Goal: Task Accomplishment & Management: Use online tool/utility

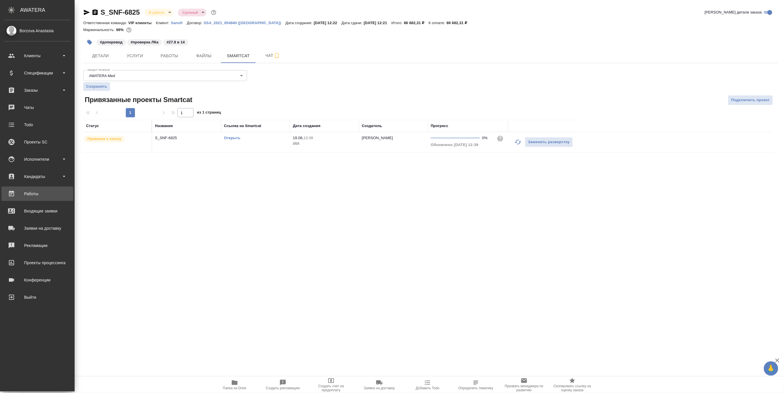
click at [30, 190] on div "Работы" at bounding box center [37, 193] width 66 height 9
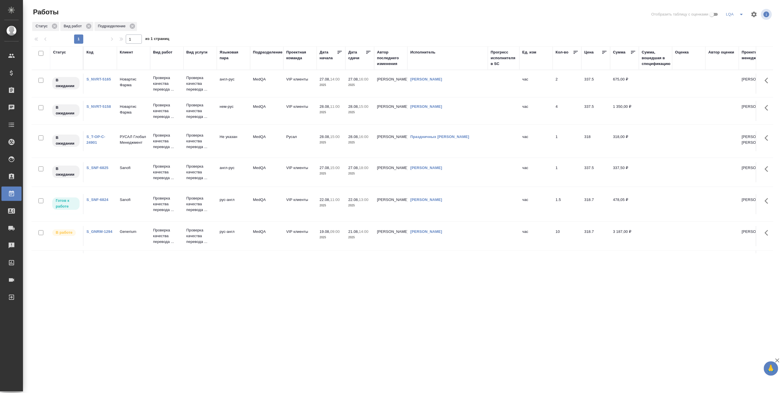
click at [573, 52] on icon at bounding box center [576, 52] width 6 height 6
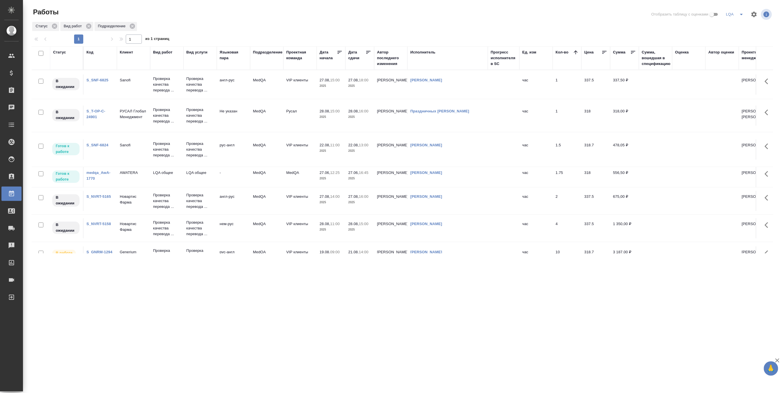
click at [573, 52] on icon at bounding box center [576, 52] width 6 height 6
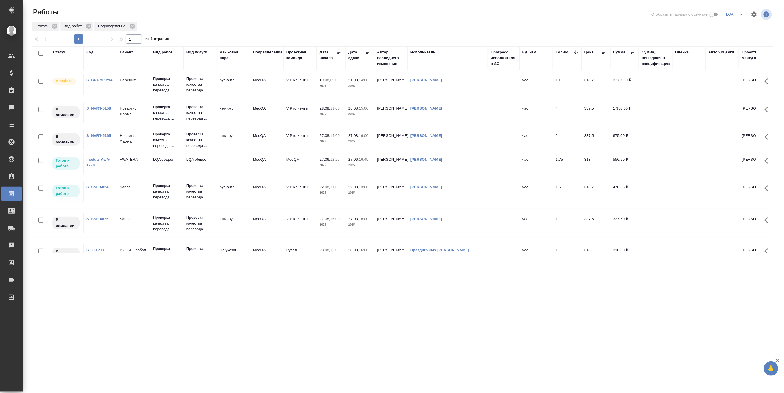
click at [367, 51] on icon at bounding box center [369, 52] width 6 height 6
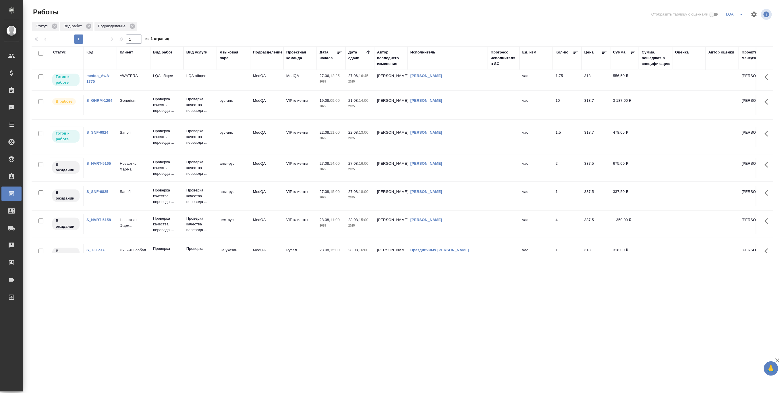
scroll to position [24, 0]
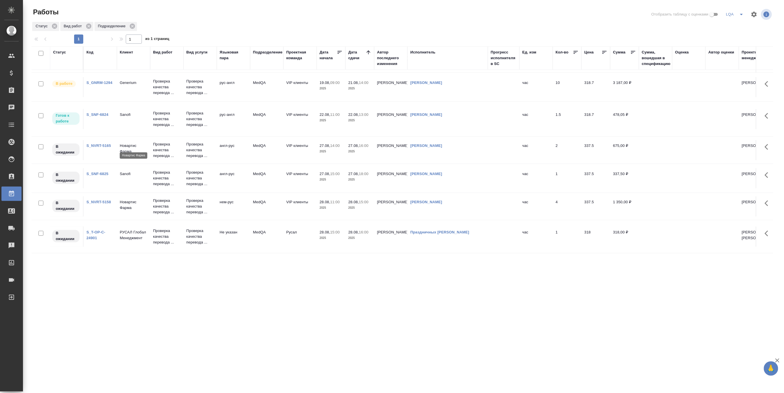
click at [135, 143] on p "Новартис Фарма" at bounding box center [134, 148] width 28 height 11
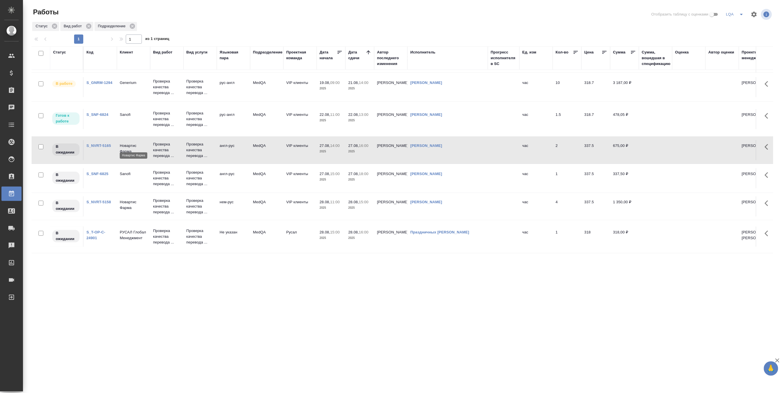
click at [135, 143] on p "Новартис Фарма" at bounding box center [134, 148] width 28 height 11
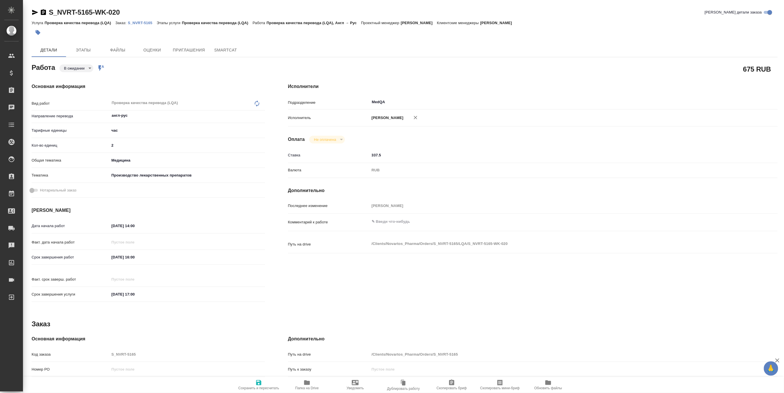
type textarea "x"
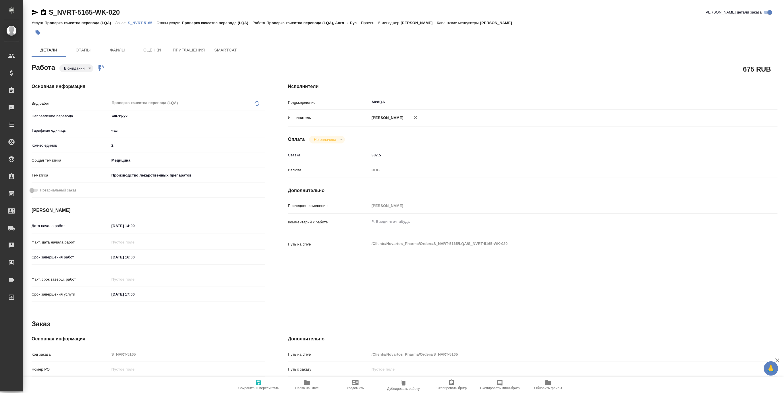
type textarea "x"
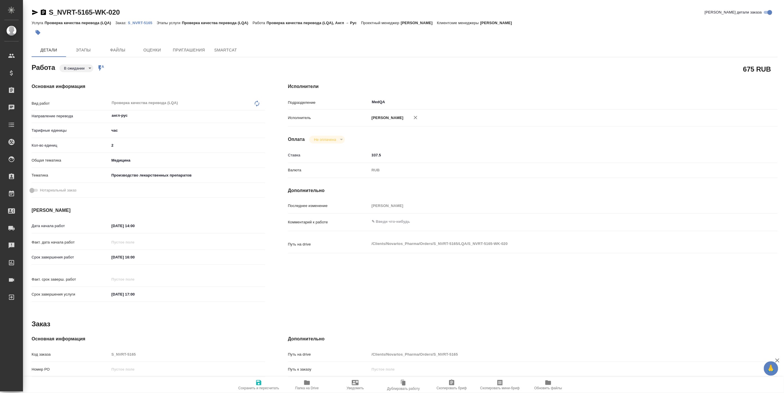
type textarea "x"
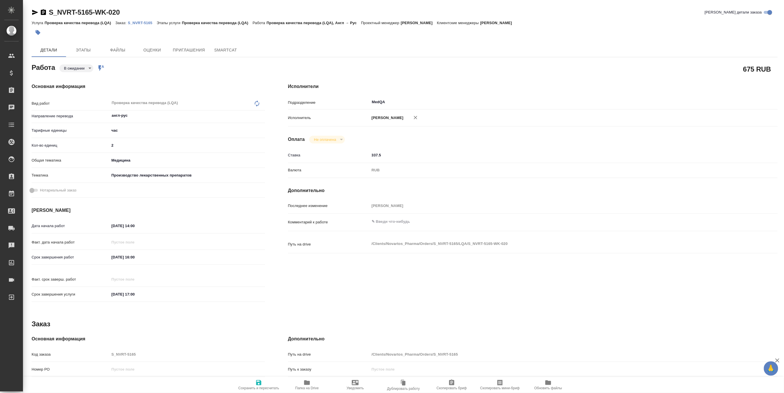
type textarea "x"
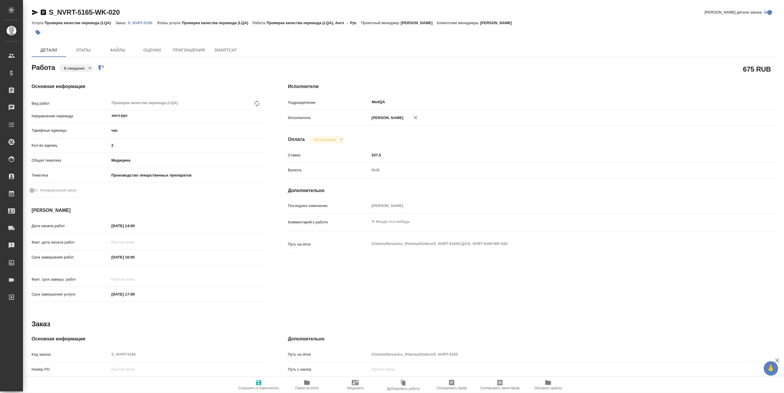
type textarea "x"
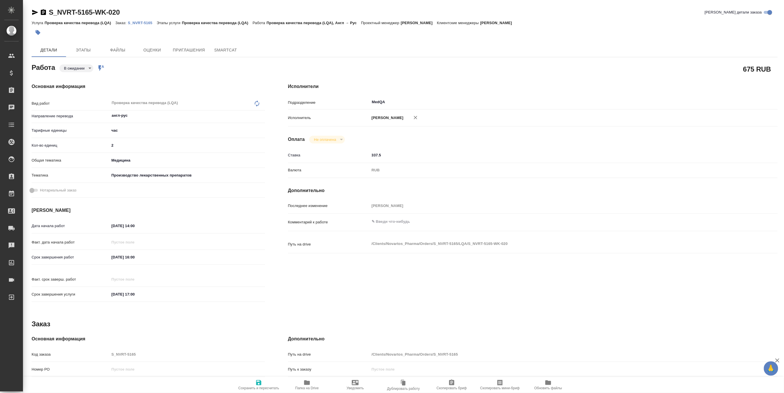
click at [138, 20] on link "S_NVRT-5165" at bounding box center [142, 22] width 29 height 5
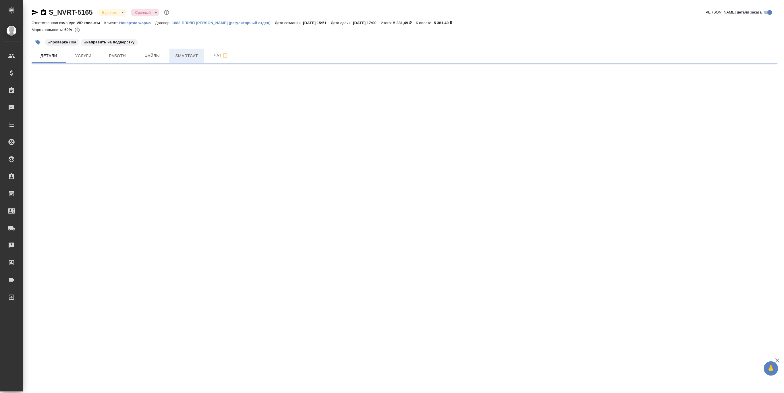
select select "RU"
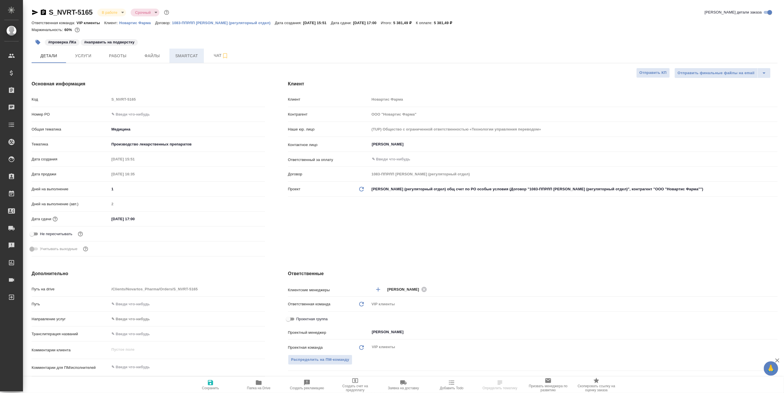
type textarea "x"
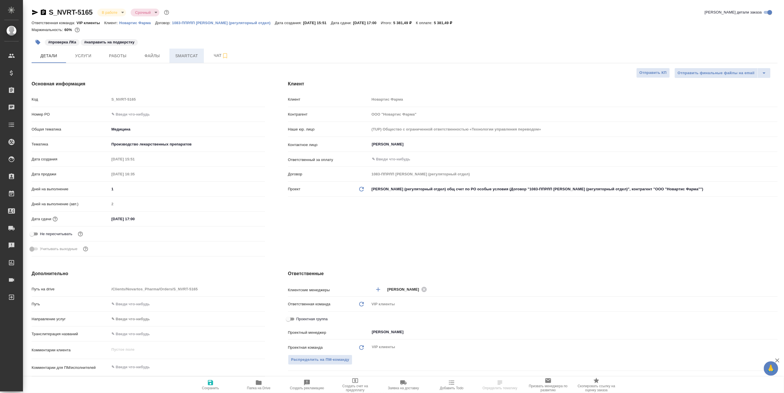
type textarea "x"
click at [184, 53] on span "Smartcat" at bounding box center [187, 55] width 28 height 7
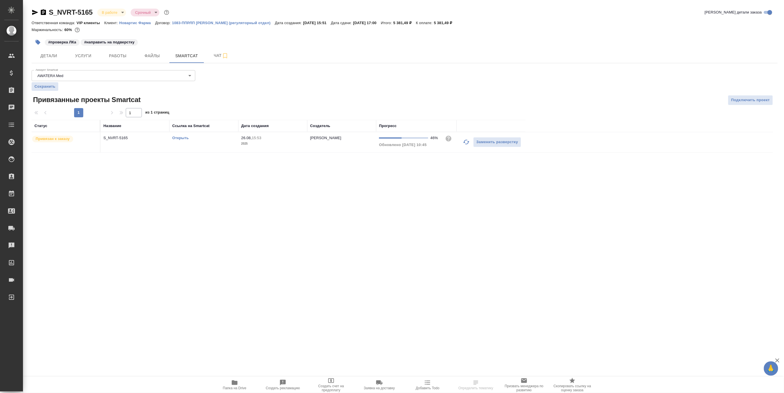
click at [180, 136] on link "Открыть" at bounding box center [180, 138] width 16 height 4
click at [50, 55] on span "Детали" at bounding box center [49, 55] width 28 height 7
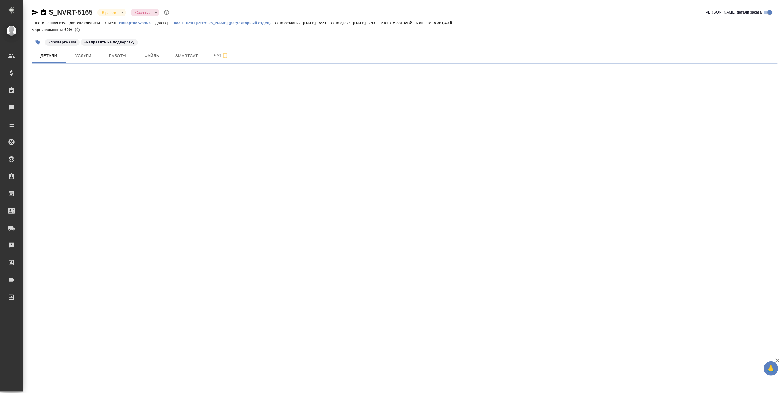
select select "RU"
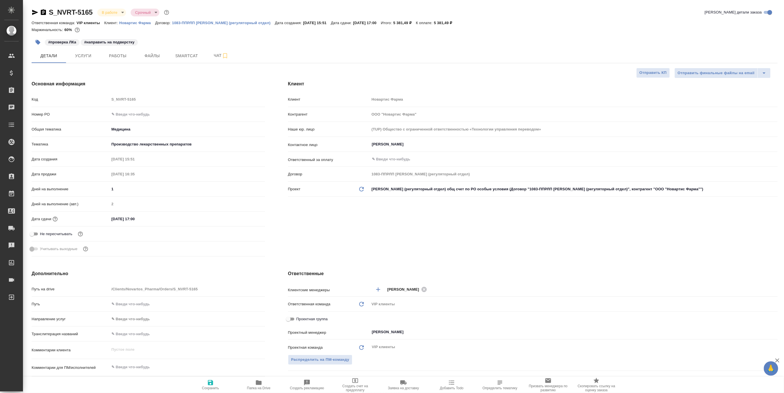
type textarea "x"
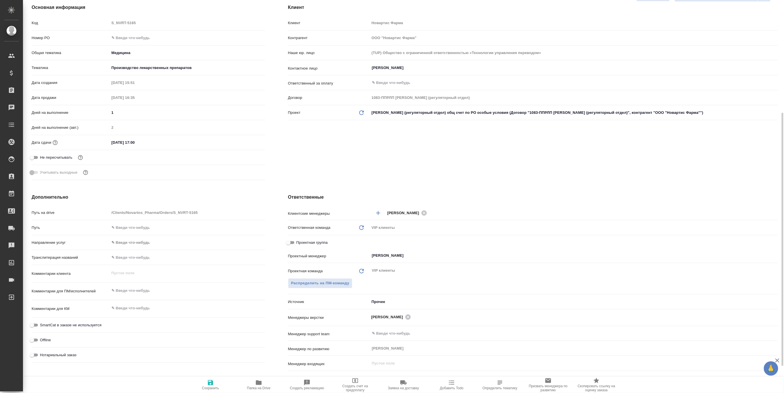
scroll to position [153, 0]
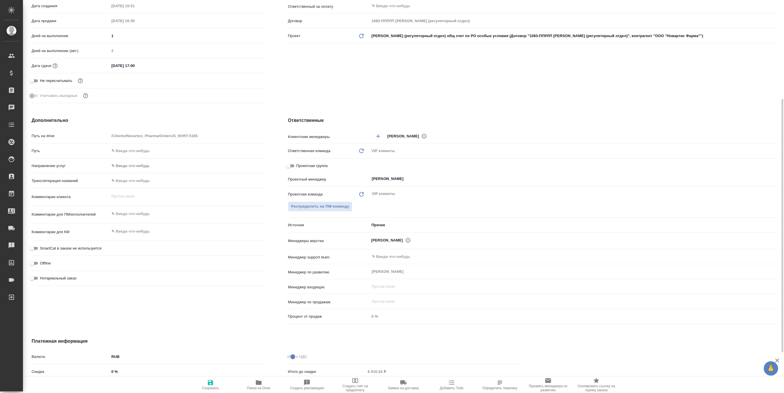
type textarea "x"
